Goal: Task Accomplishment & Management: Manage account settings

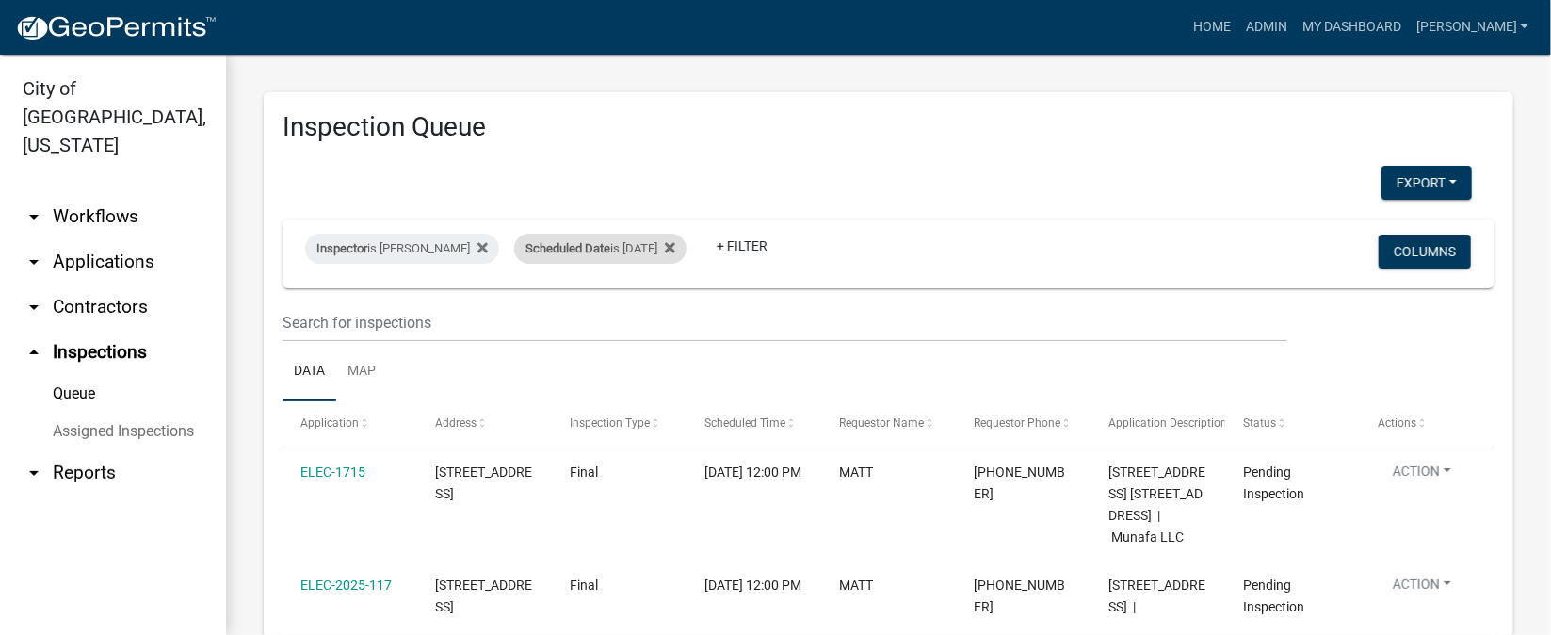
click at [649, 245] on div "Scheduled Date is 09/24/2025" at bounding box center [600, 249] width 172 height 30
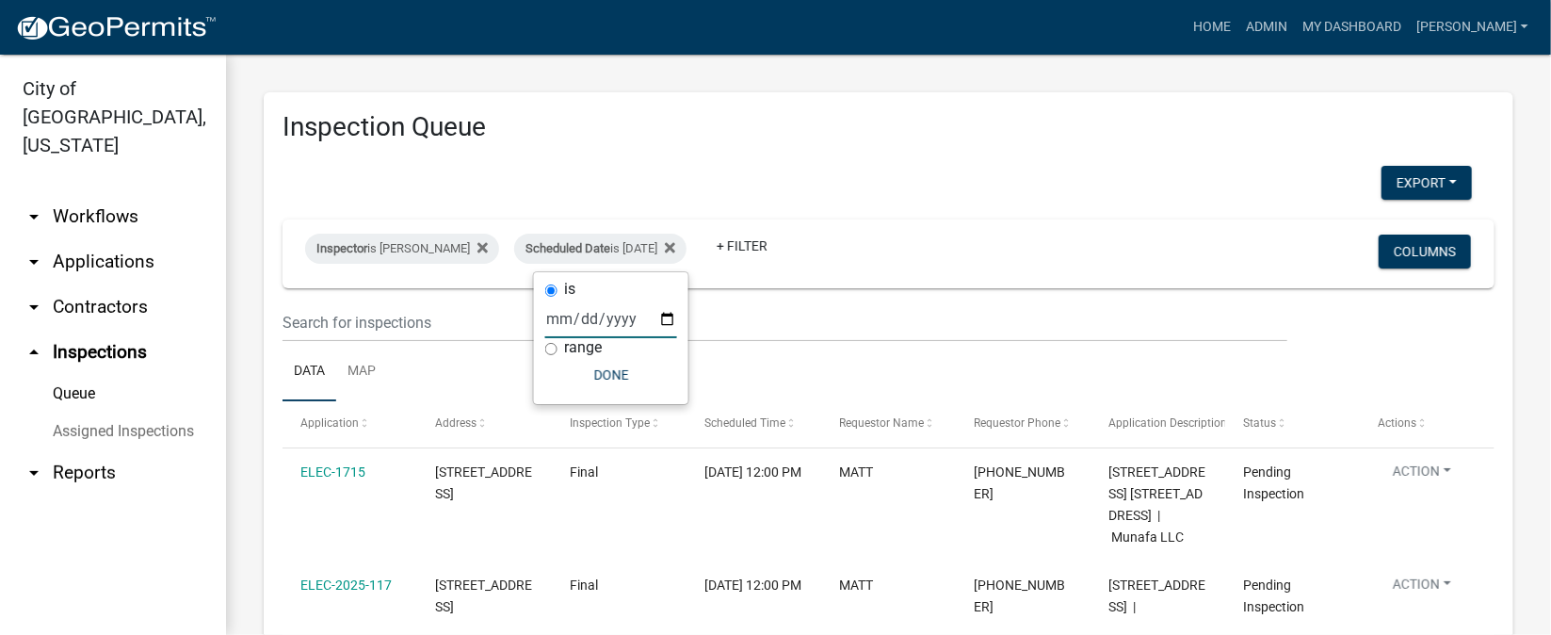
click at [662, 314] on input "2025-09-24" at bounding box center [611, 318] width 132 height 39
type input "2025-09-23"
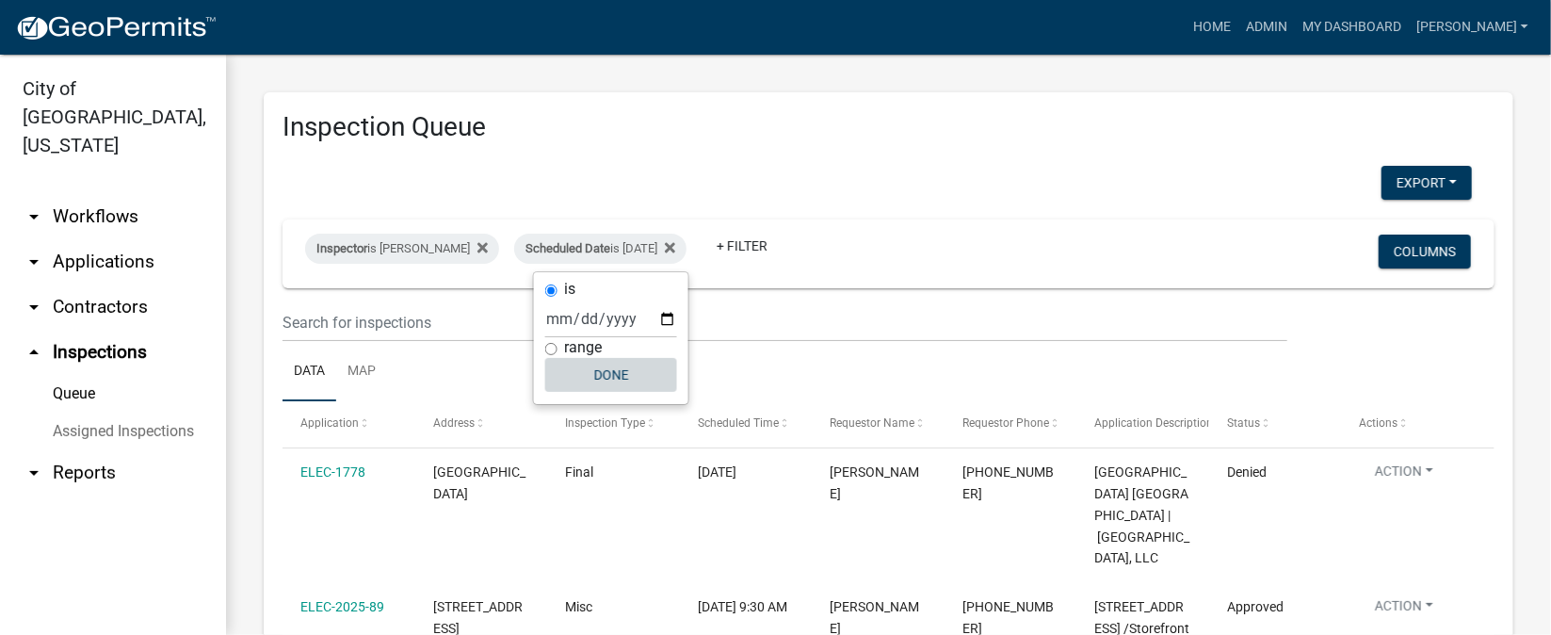
click at [621, 383] on button "Done" at bounding box center [611, 375] width 132 height 34
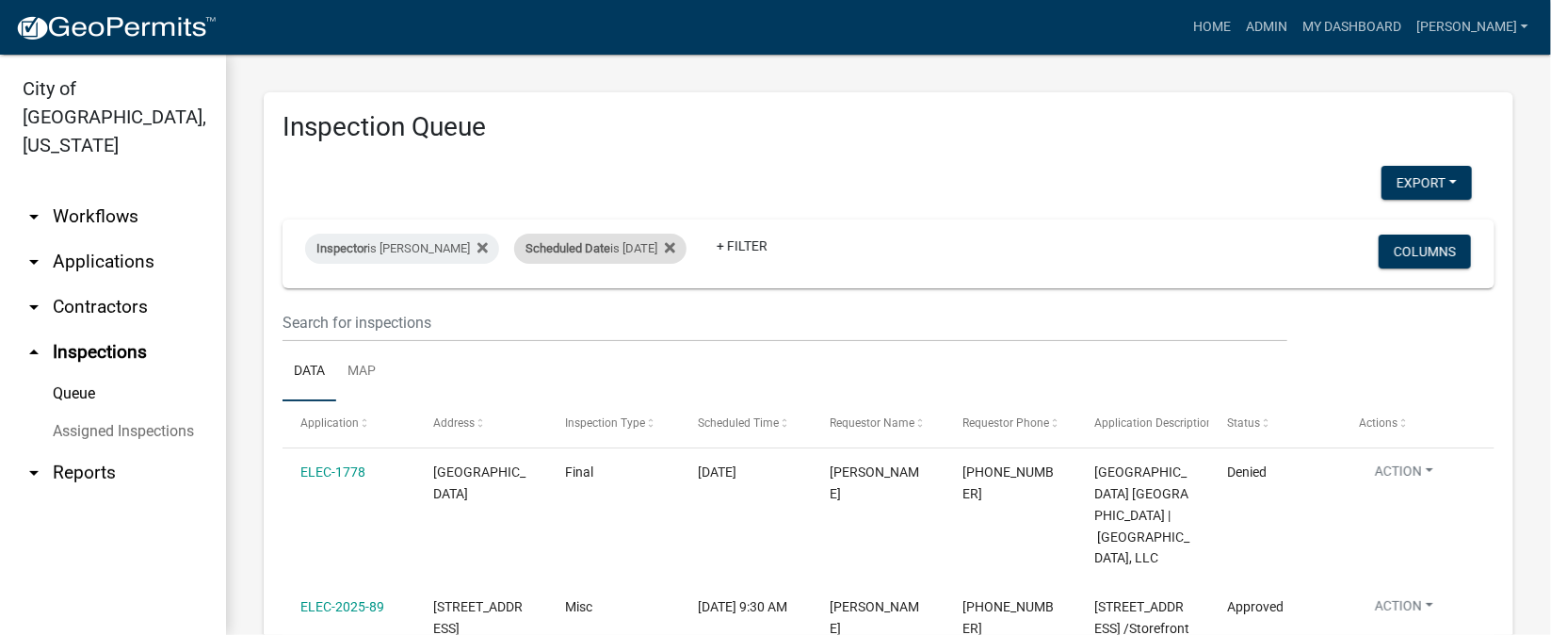
click at [674, 255] on div "Scheduled Date is 09/23/2025" at bounding box center [600, 249] width 172 height 30
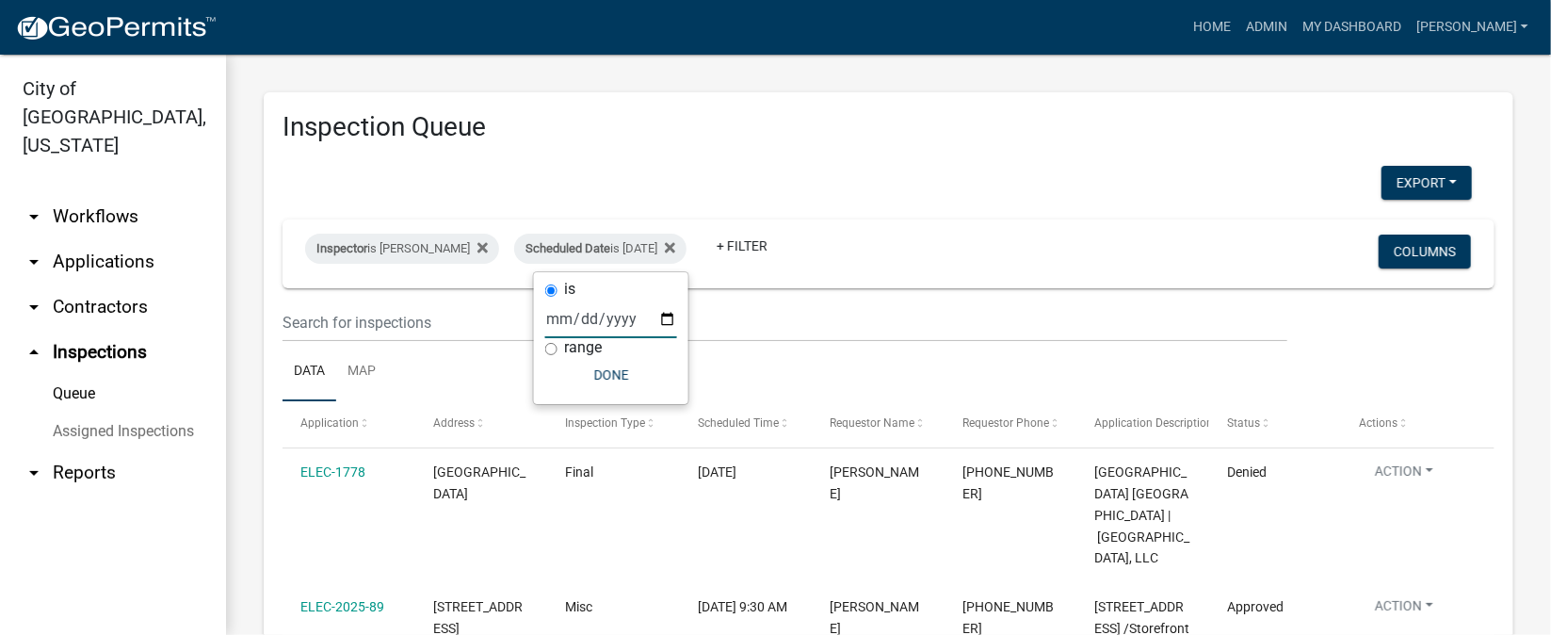
click at [669, 312] on input "2025-09-23" at bounding box center [611, 318] width 132 height 39
type input "2025-09-24"
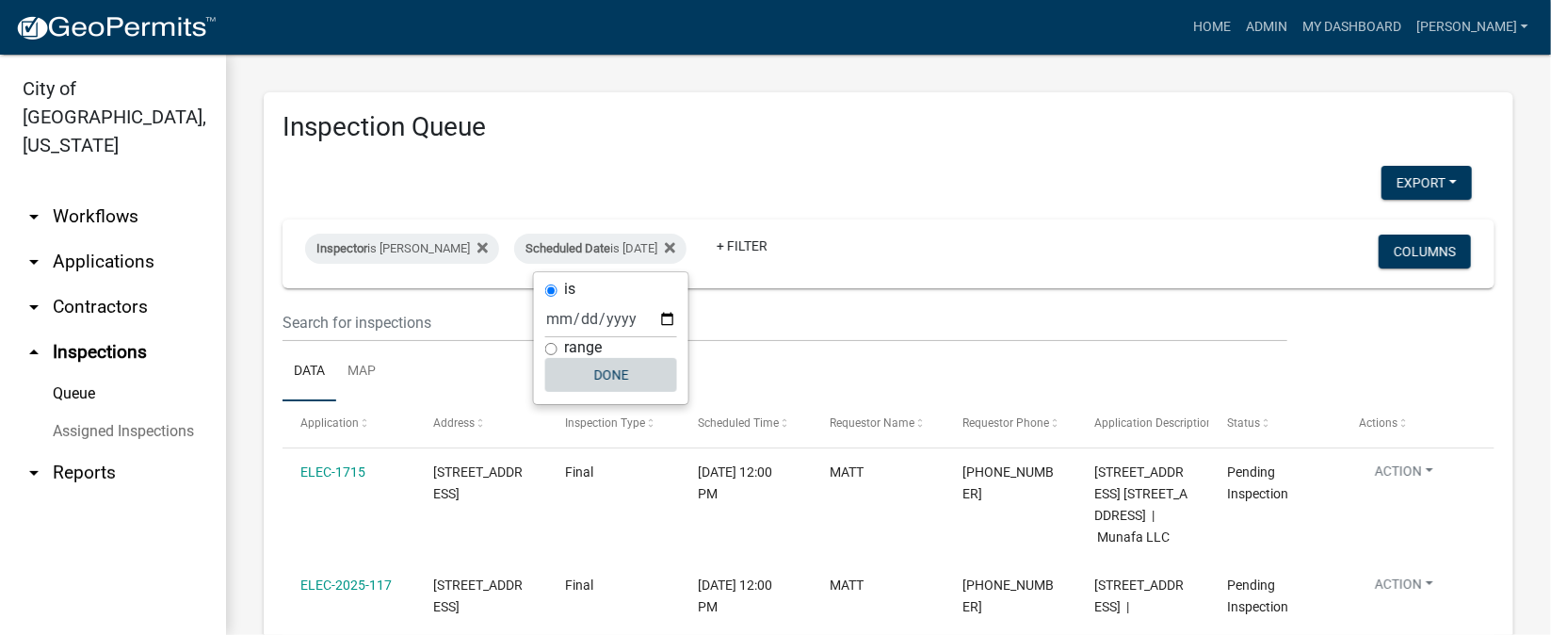
click at [595, 363] on button "Done" at bounding box center [611, 375] width 132 height 34
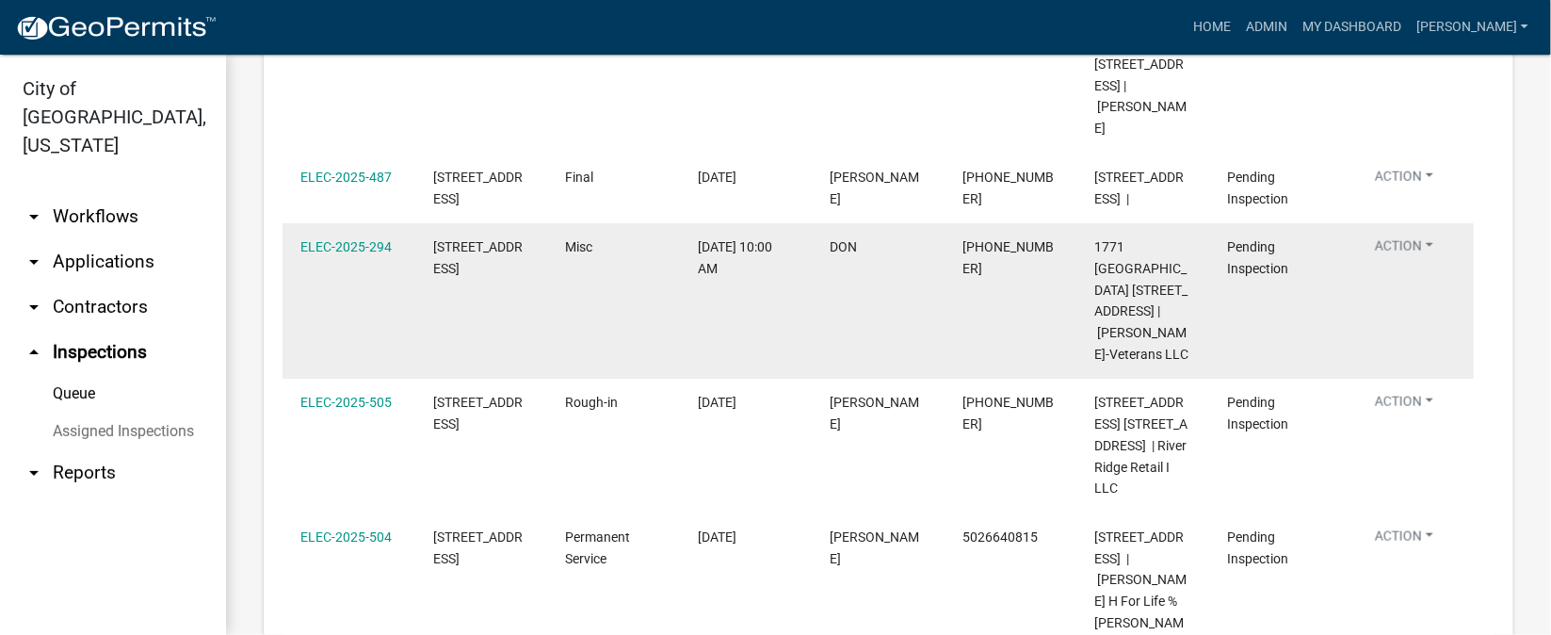
scroll to position [1129, 0]
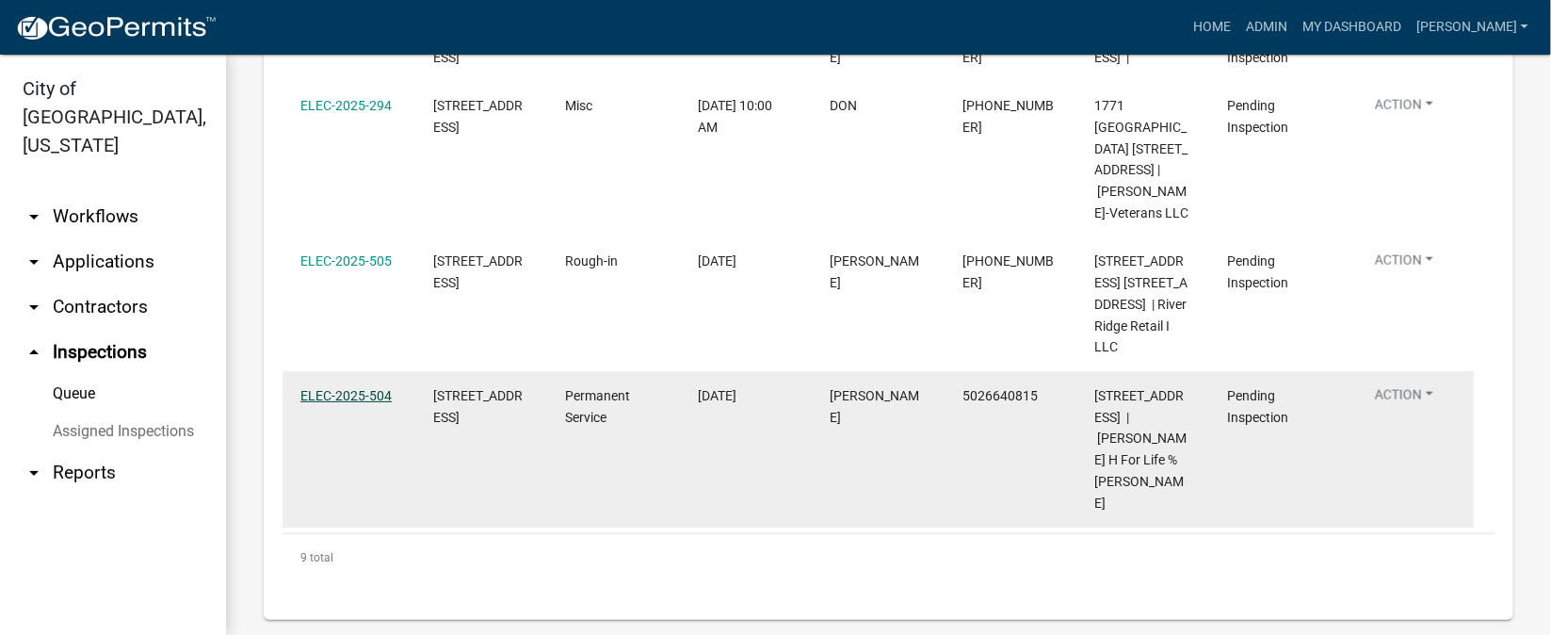
click at [350, 388] on link "ELEC-2025-504" at bounding box center [345, 395] width 91 height 15
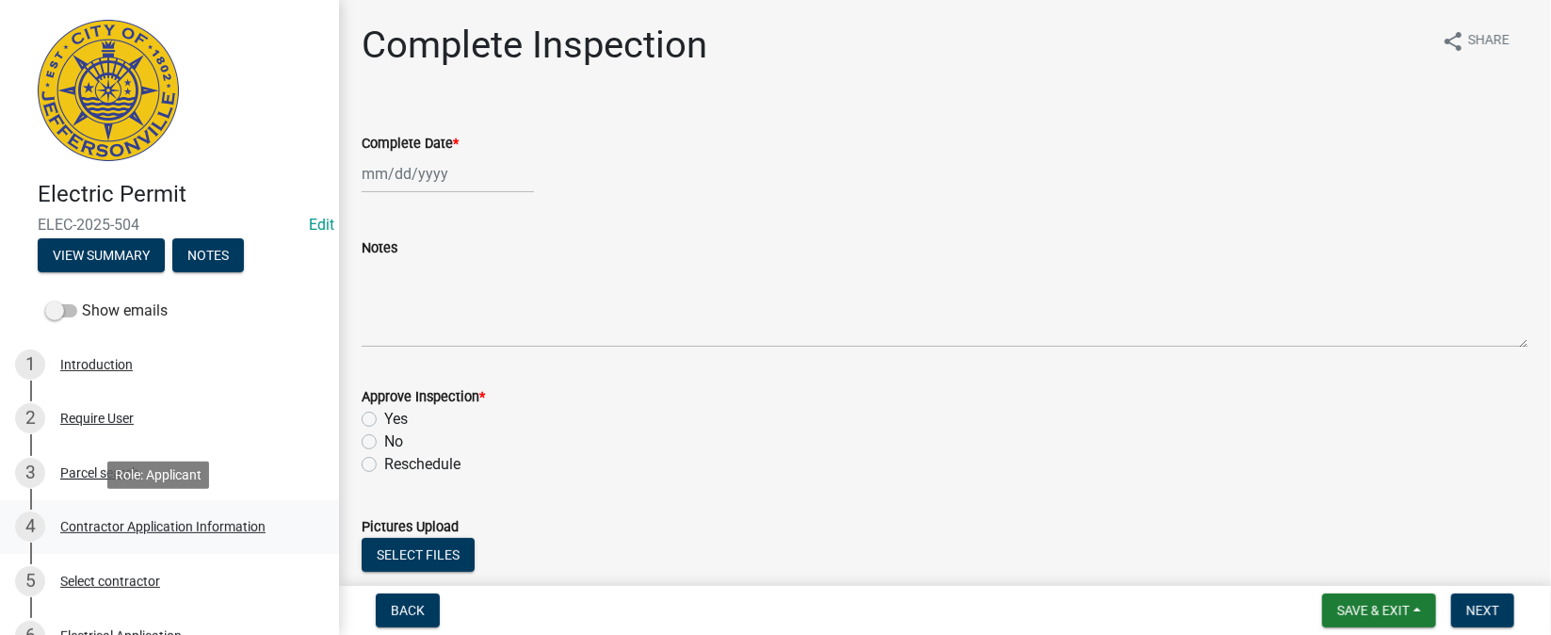
click at [216, 524] on div "Contractor Application Information" at bounding box center [162, 526] width 205 height 13
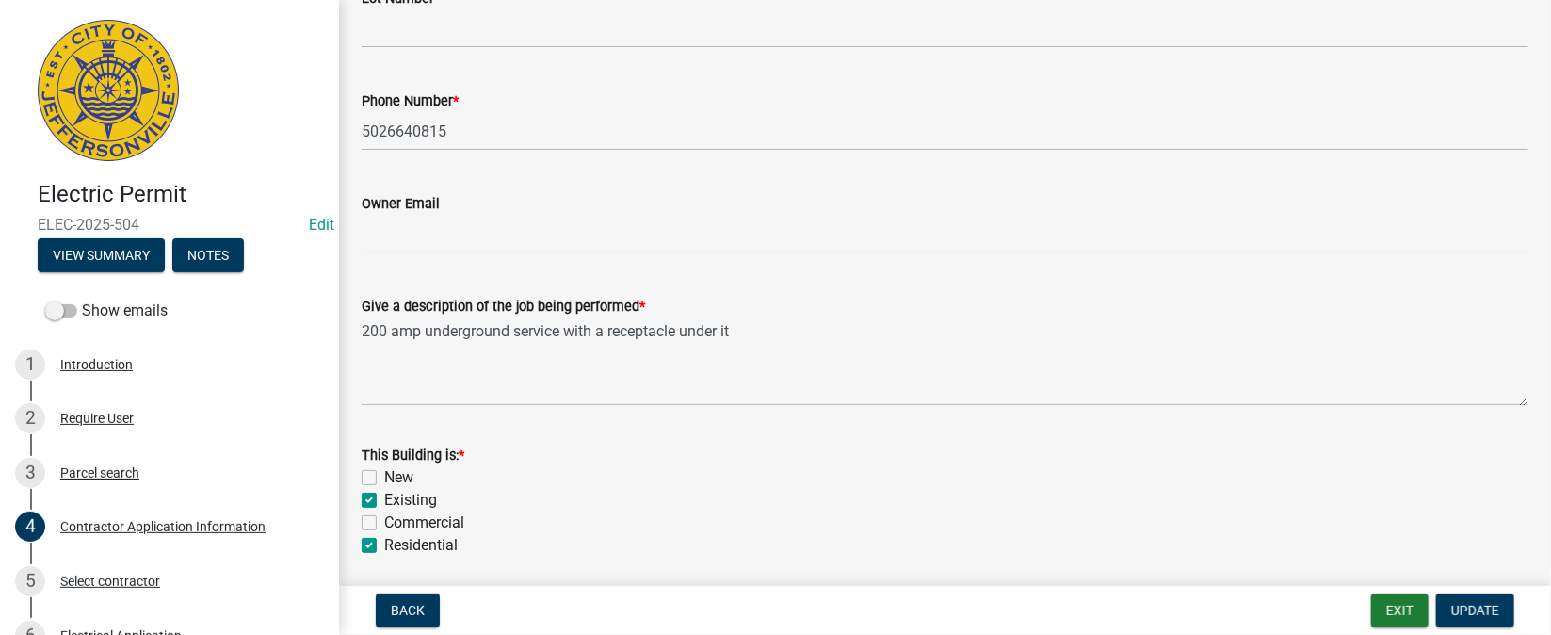
scroll to position [140, 0]
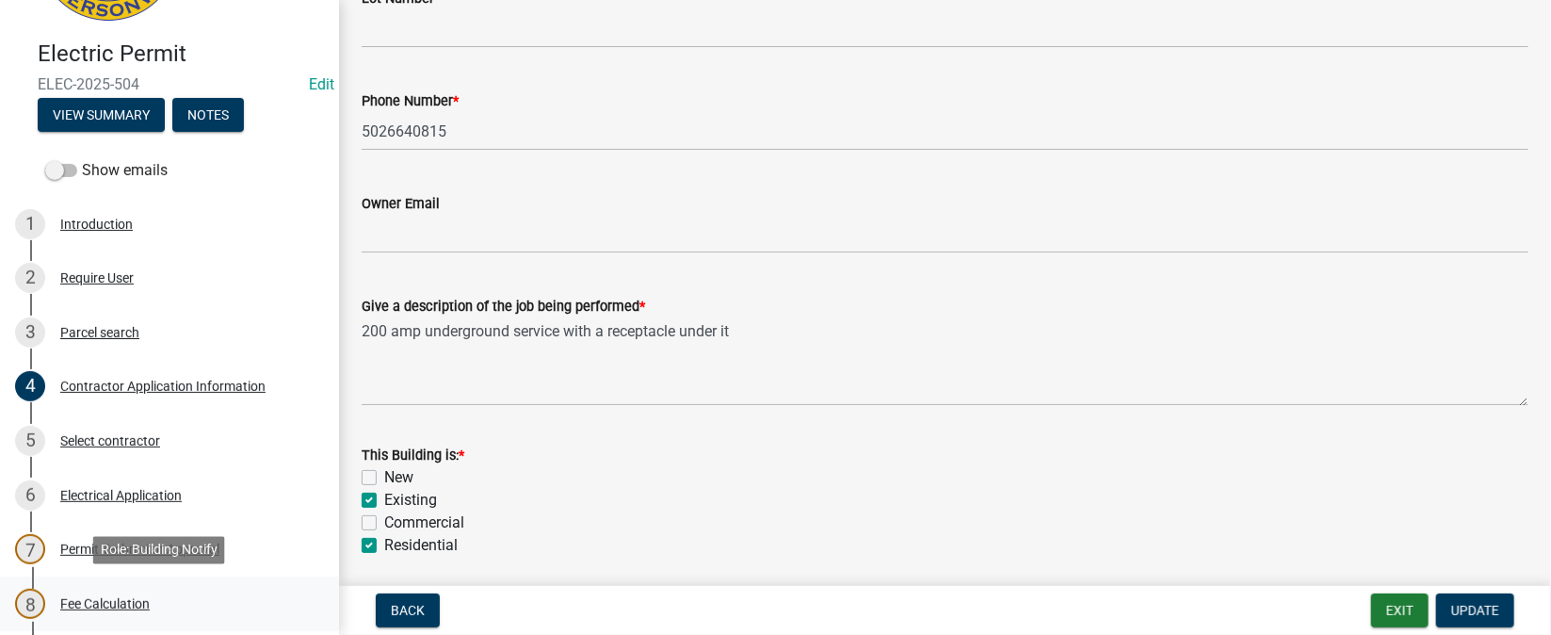
click at [82, 601] on div "Fee Calculation" at bounding box center [104, 603] width 89 height 13
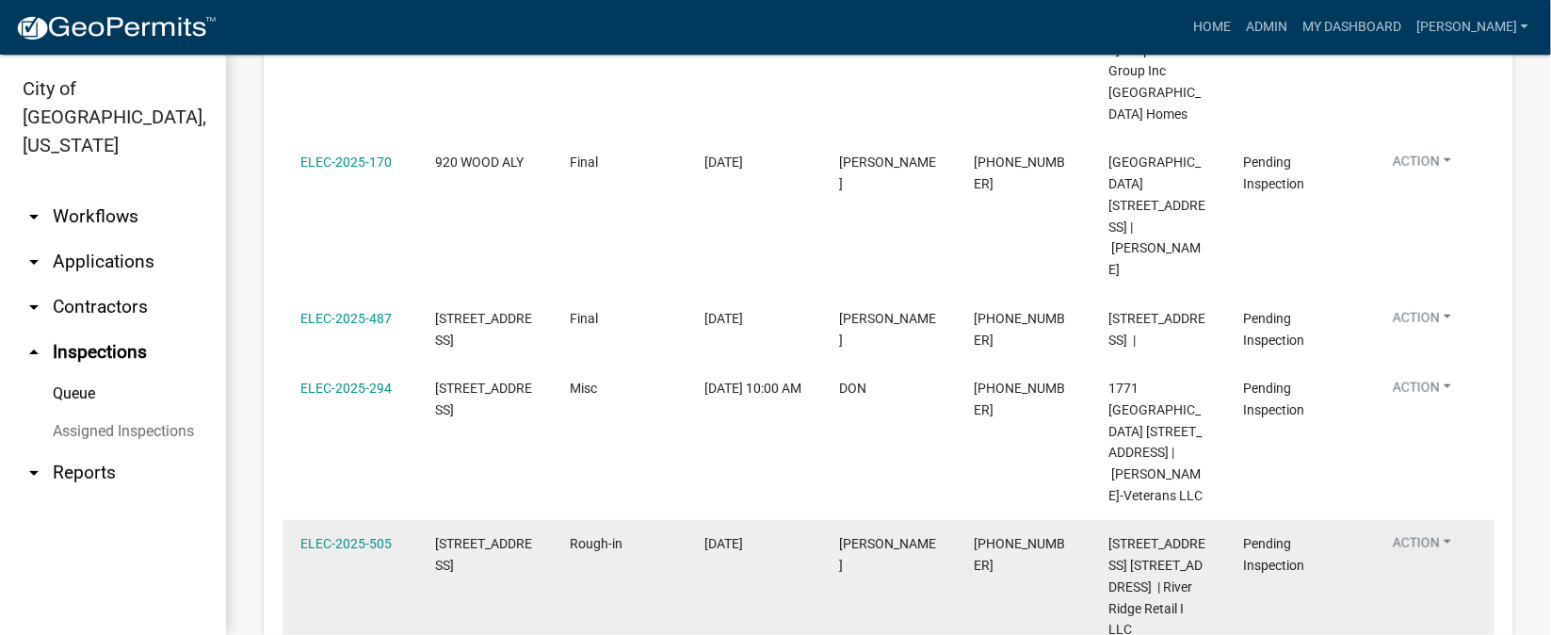
scroll to position [988, 0]
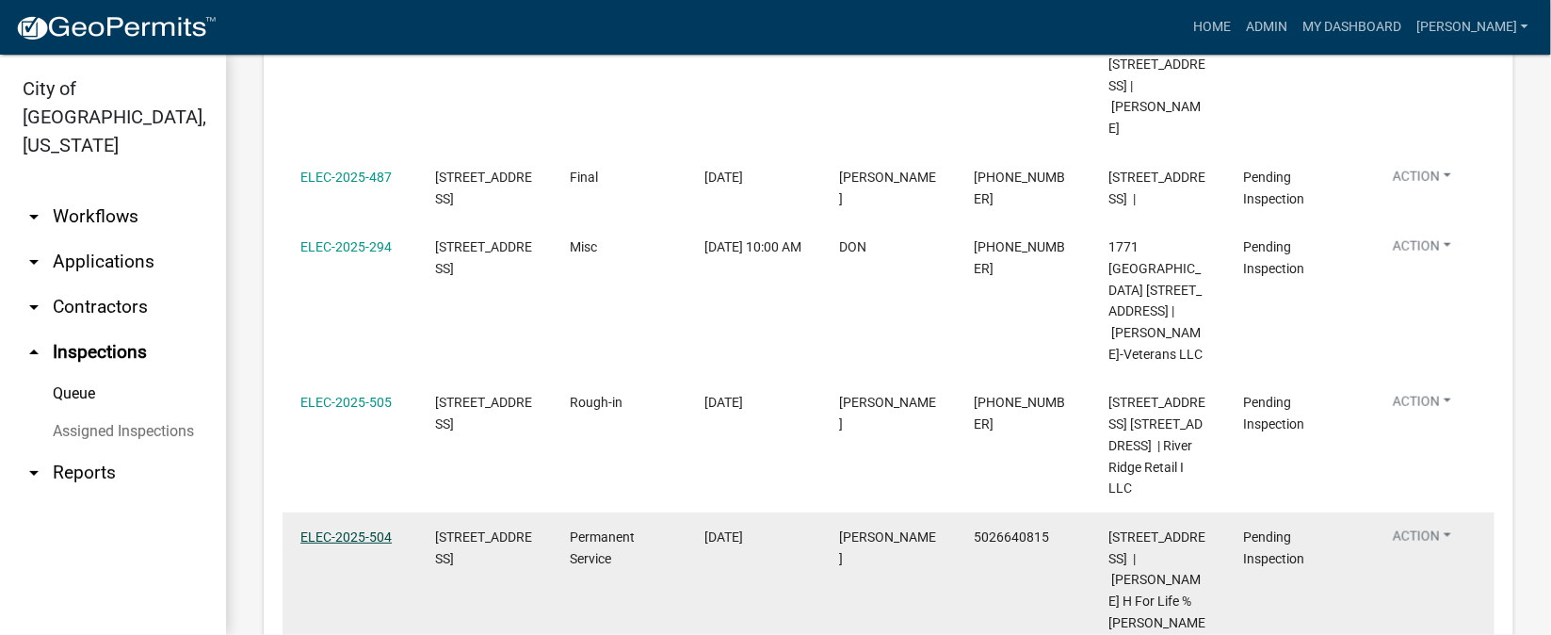
click at [368, 529] on link "ELEC-2025-504" at bounding box center [345, 536] width 91 height 15
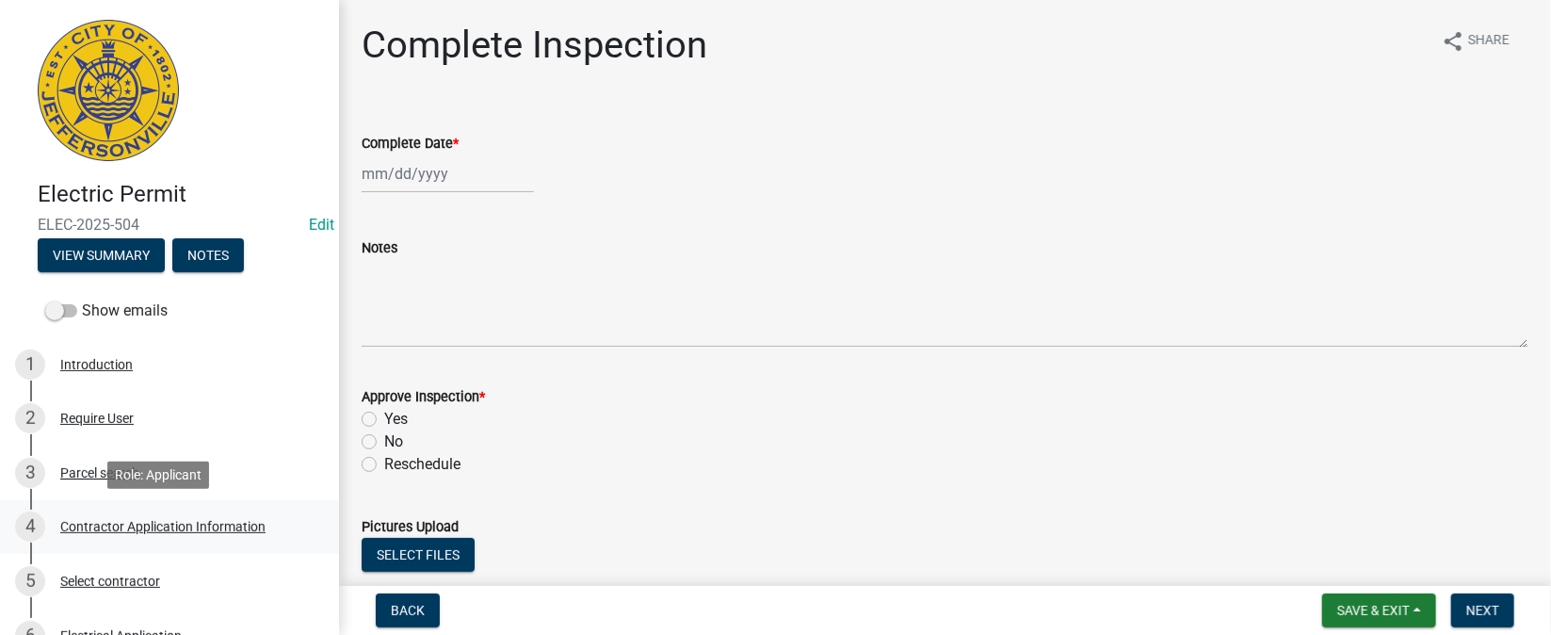
click at [195, 531] on div "Contractor Application Information" at bounding box center [162, 526] width 205 height 13
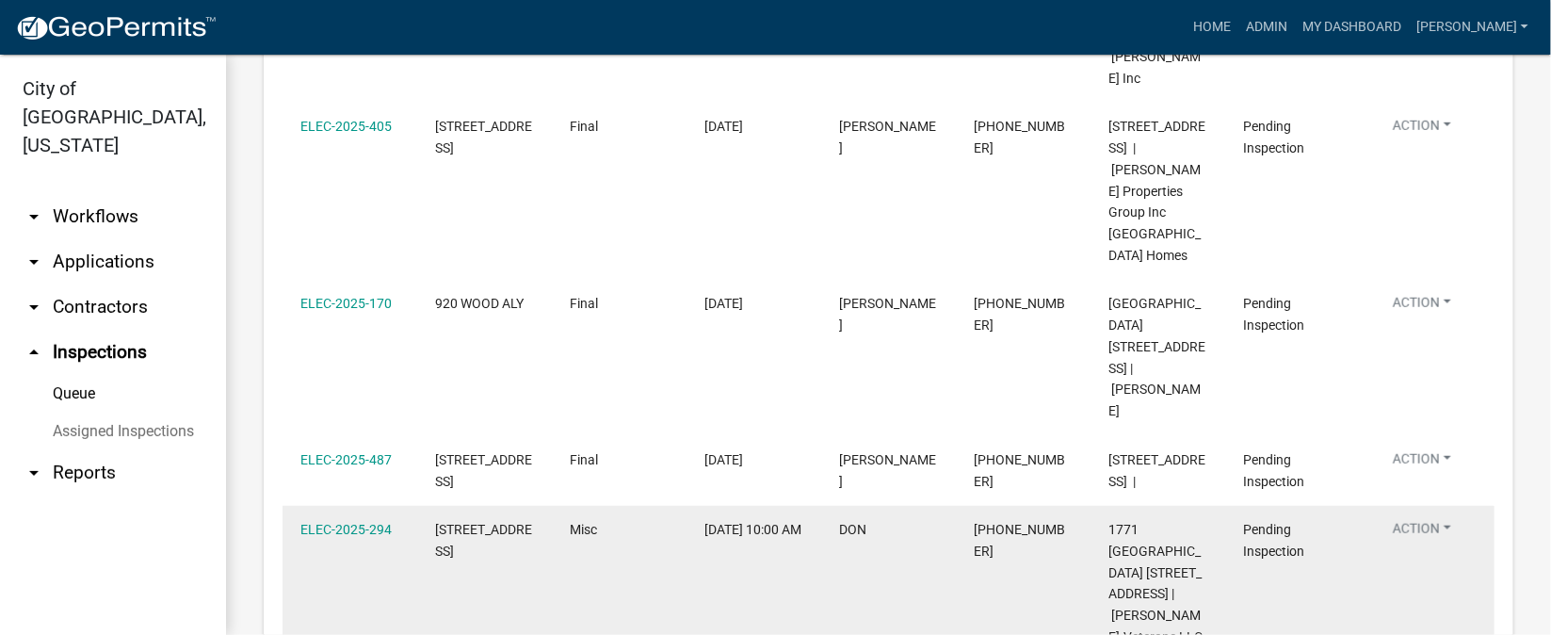
scroll to position [847, 0]
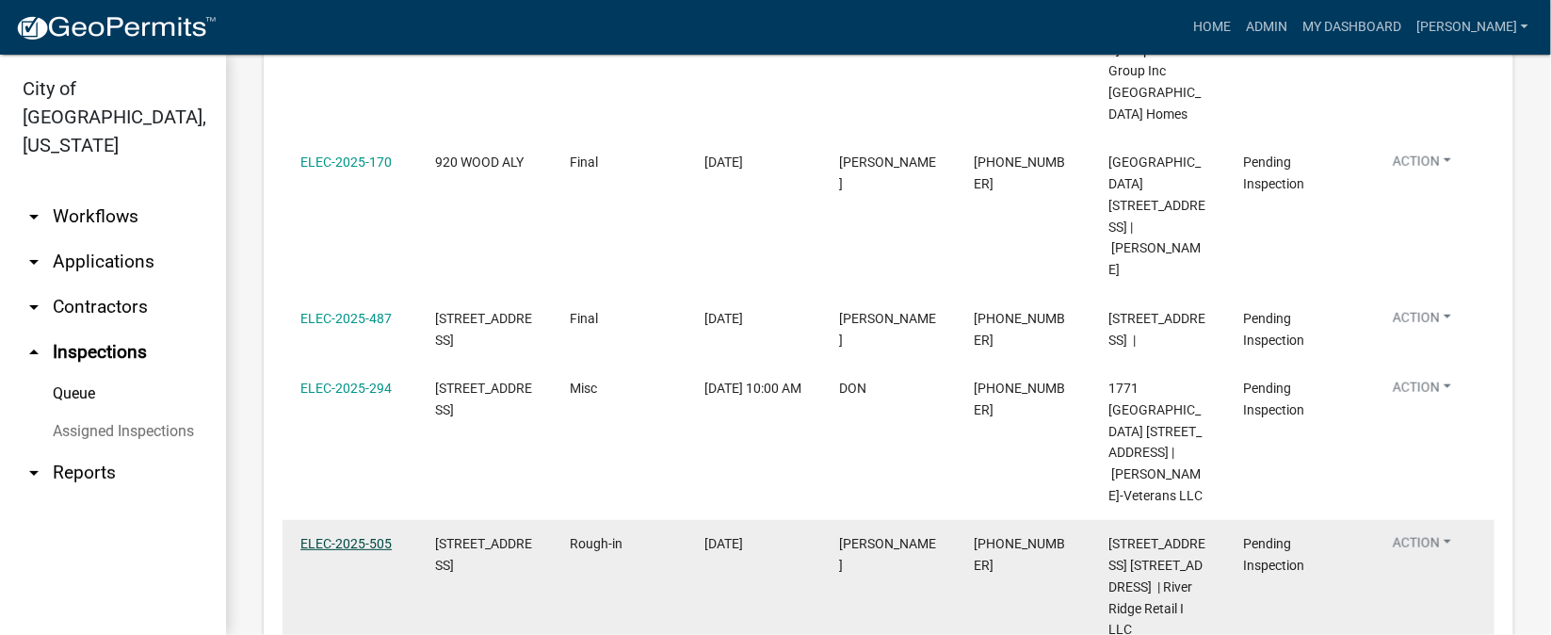
click at [374, 536] on link "ELEC-2025-505" at bounding box center [345, 543] width 91 height 15
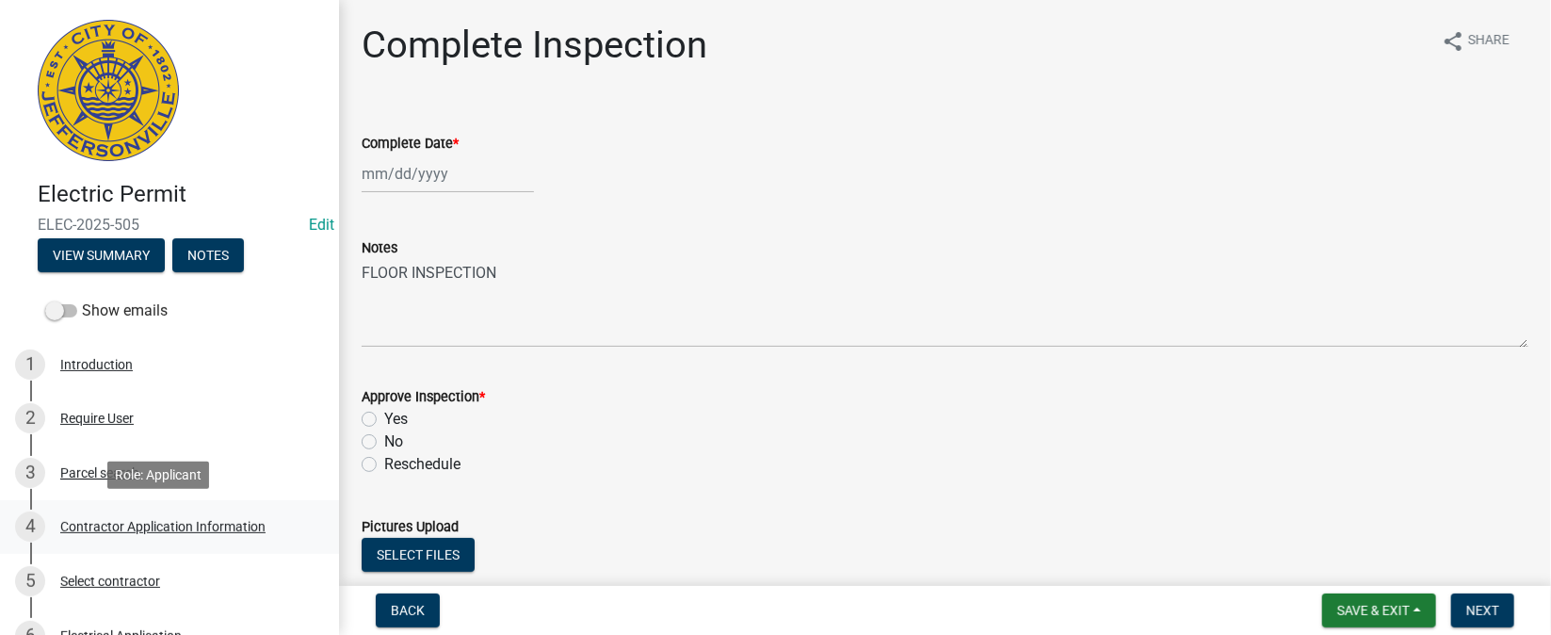
click at [139, 529] on div "Contractor Application Information" at bounding box center [162, 526] width 205 height 13
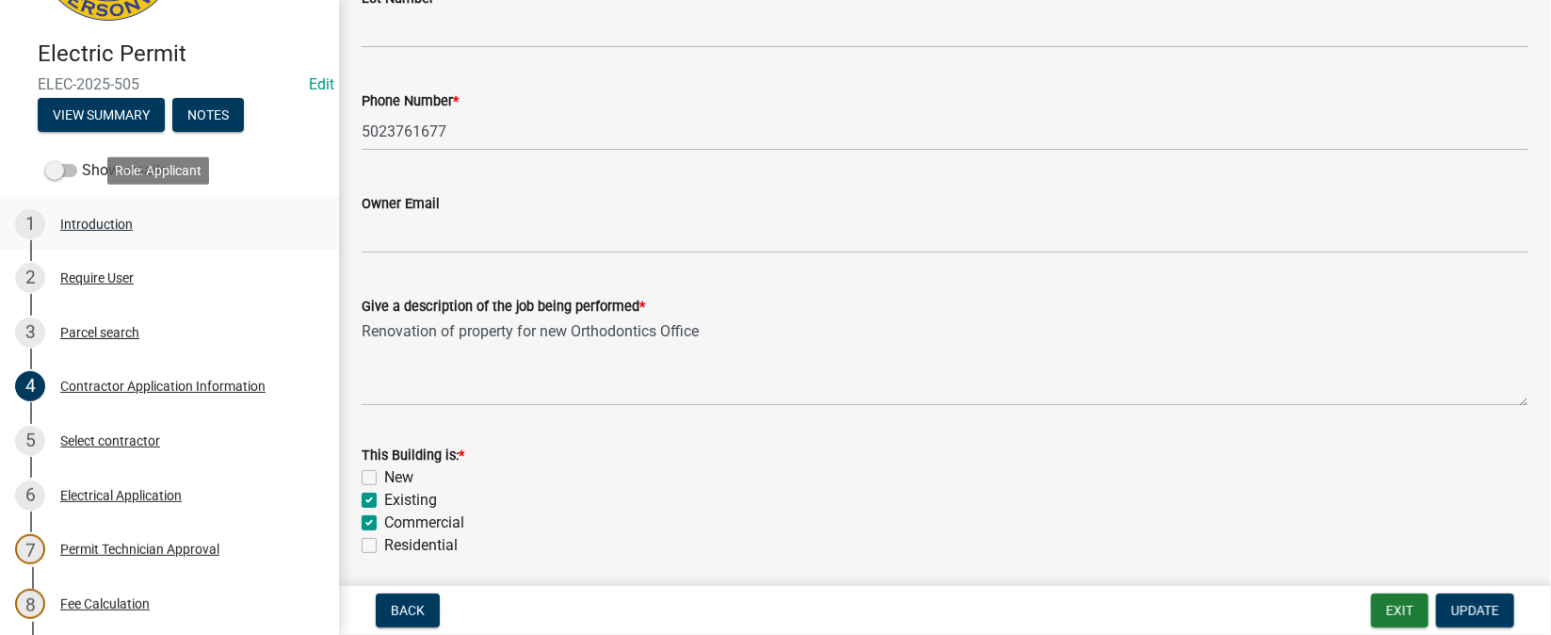
scroll to position [282, 0]
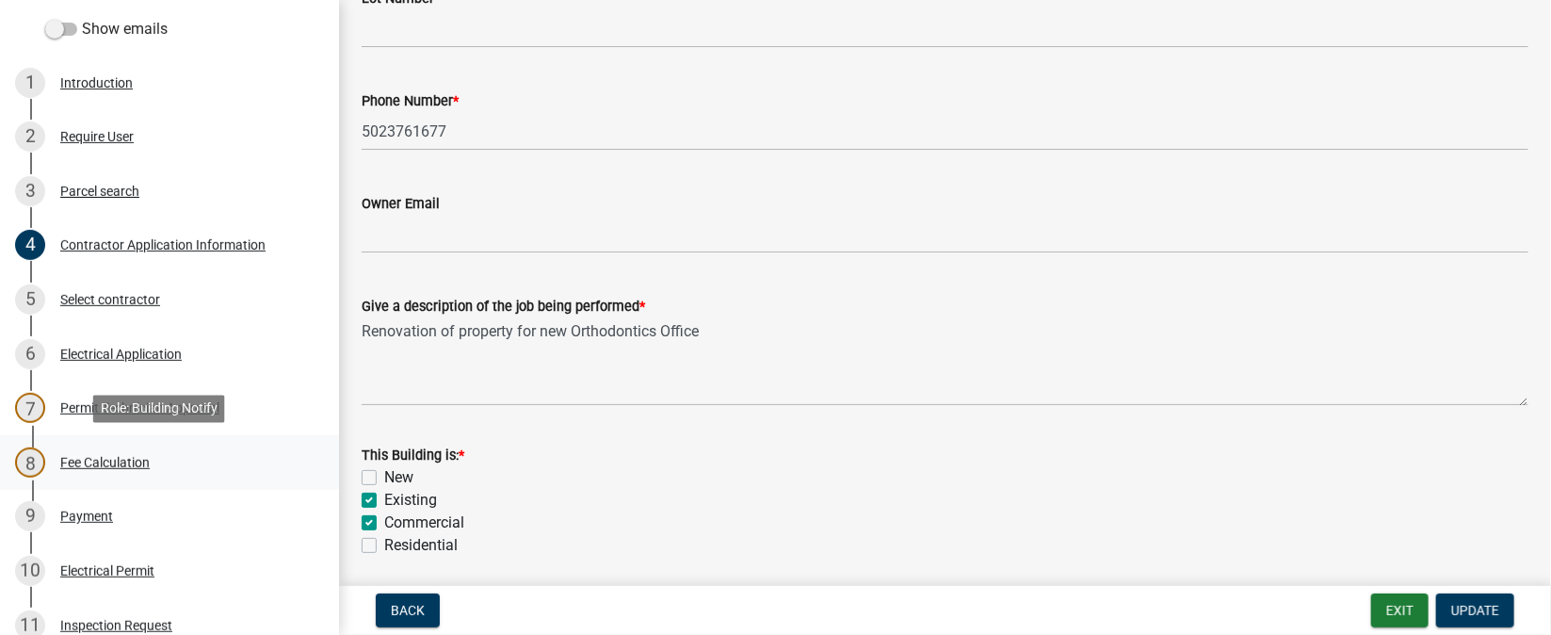
click at [121, 461] on div "Fee Calculation" at bounding box center [104, 462] width 89 height 13
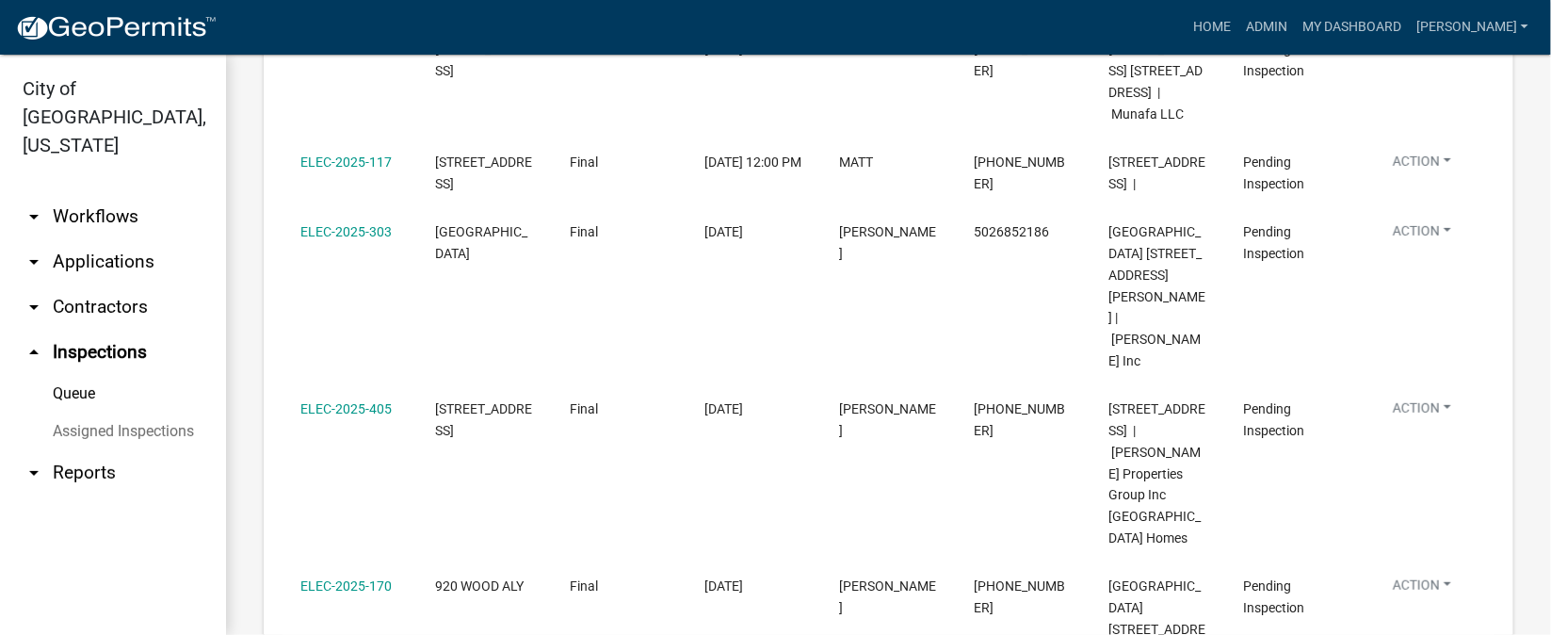
scroll to position [282, 0]
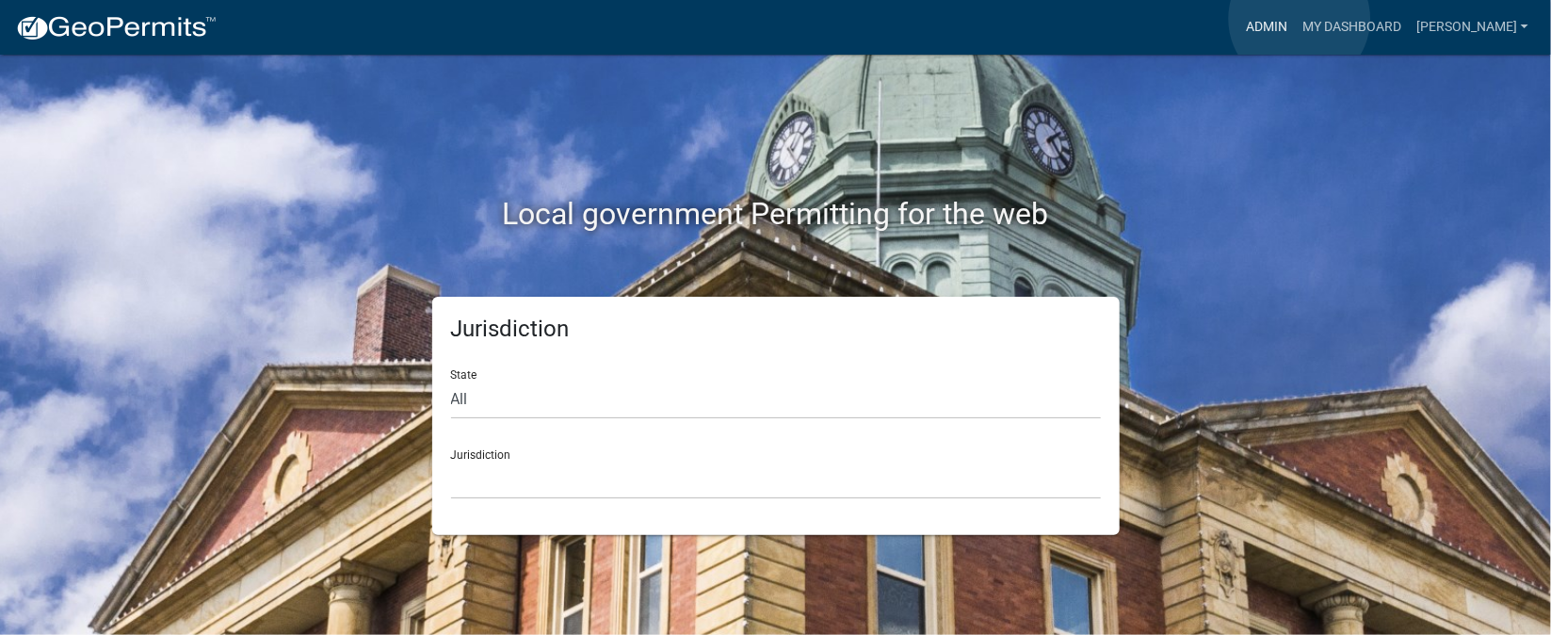
click at [1295, 19] on link "Admin" at bounding box center [1266, 27] width 56 height 36
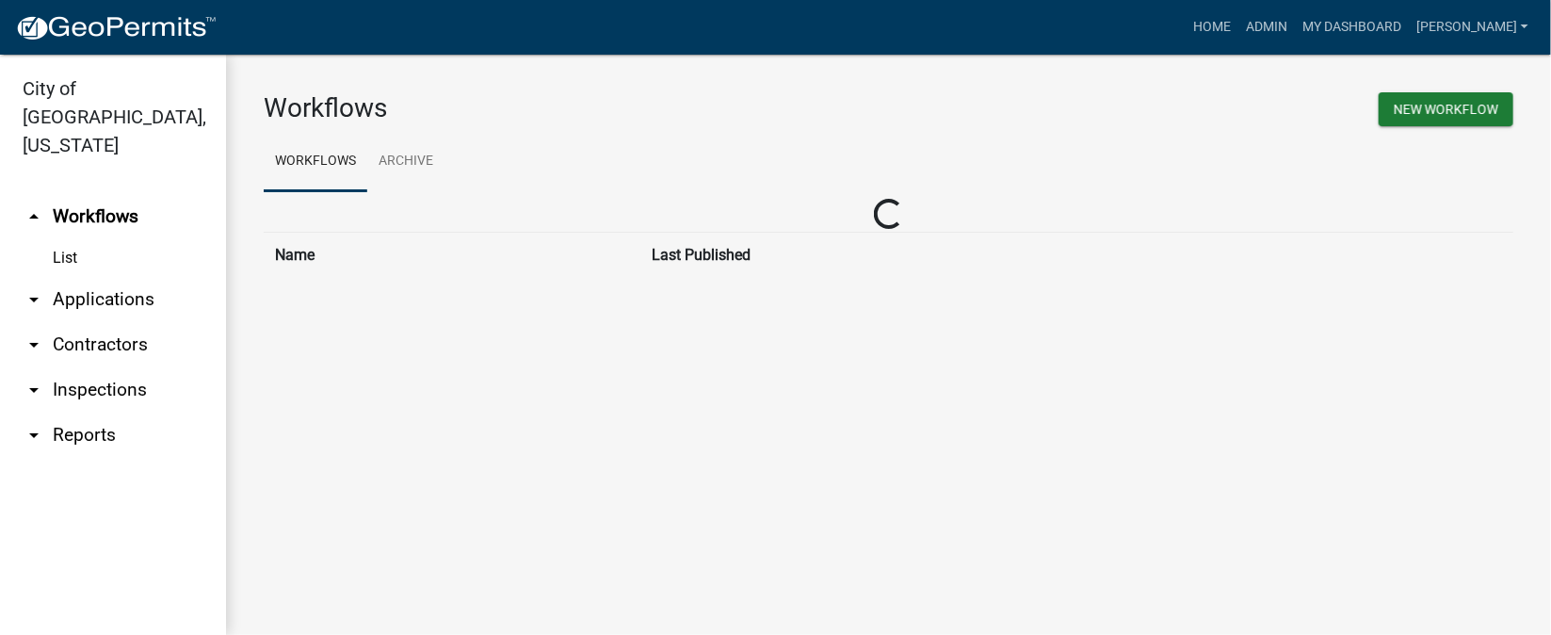
click at [103, 367] on link "arrow_drop_down Inspections" at bounding box center [113, 389] width 226 height 45
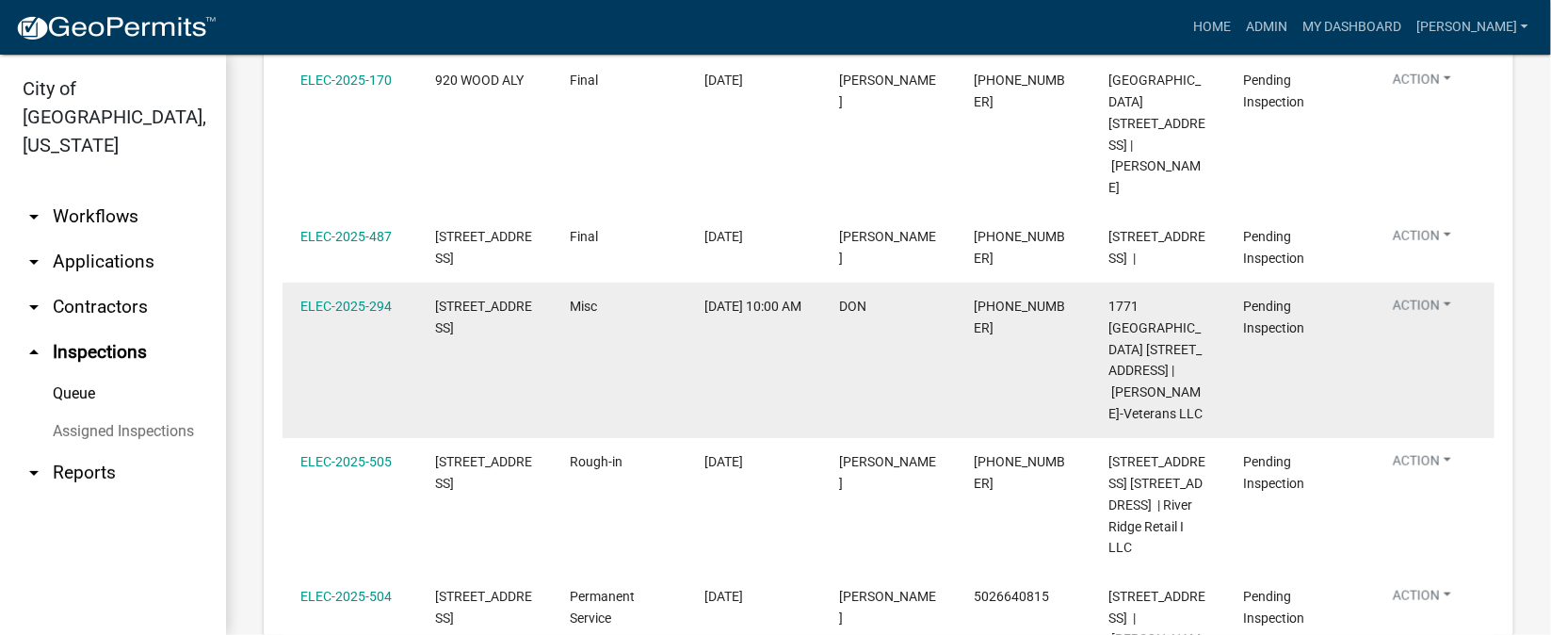
scroll to position [782, 0]
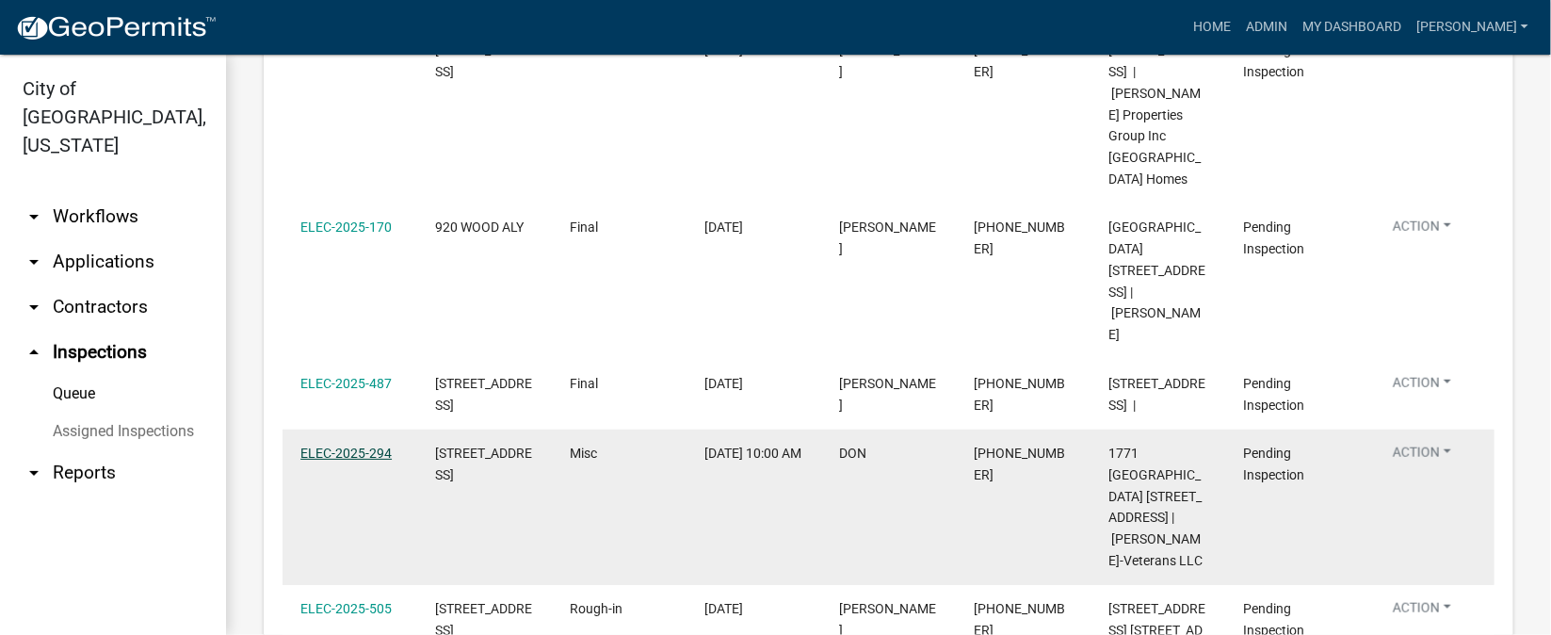
click at [349, 445] on link "ELEC-2025-294" at bounding box center [345, 452] width 91 height 15
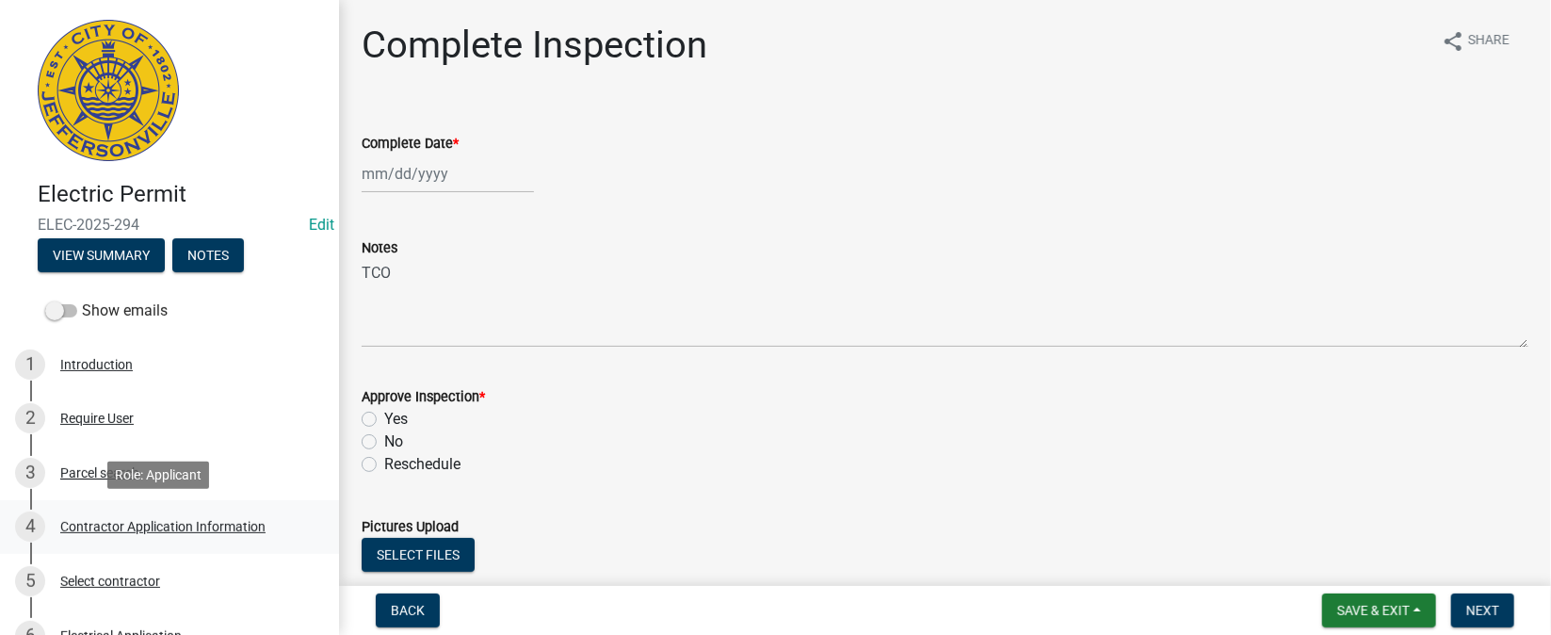
click at [148, 529] on div "Contractor Application Information" at bounding box center [162, 526] width 205 height 13
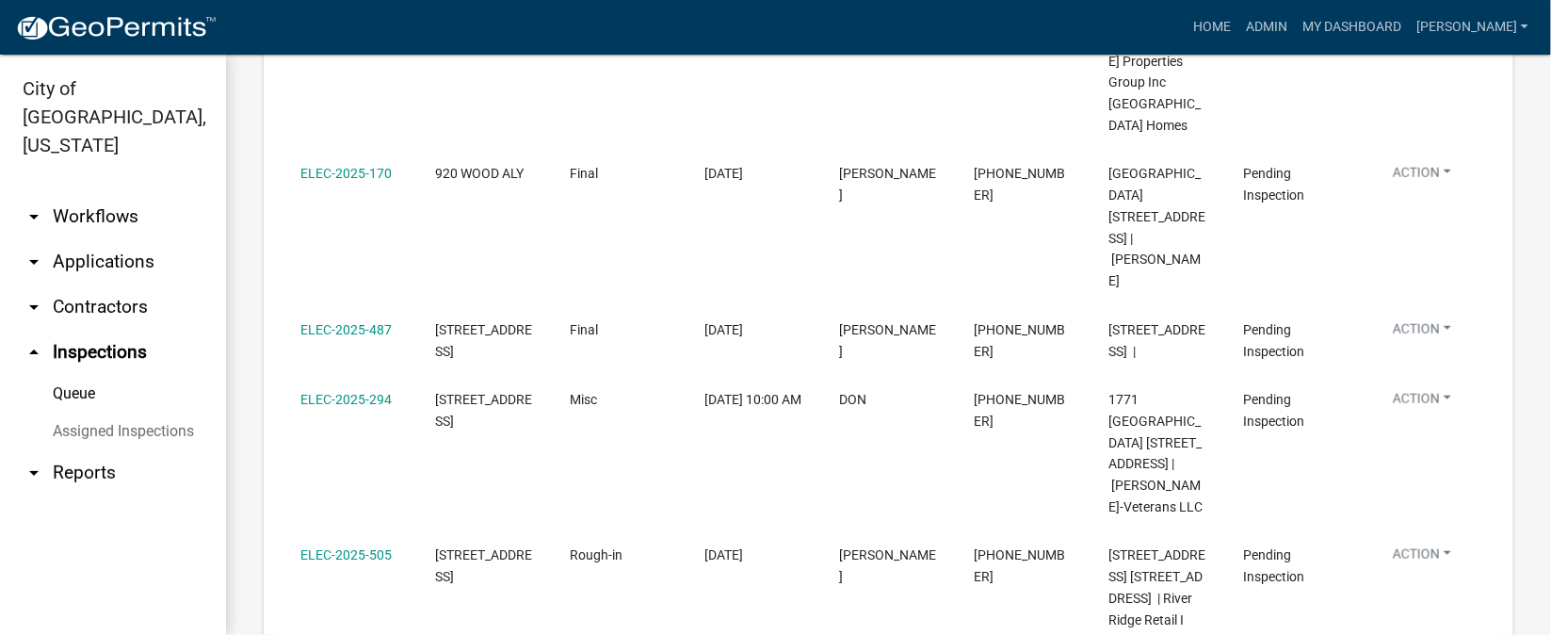
scroll to position [640, 0]
